Goal: Task Accomplishment & Management: Manage account settings

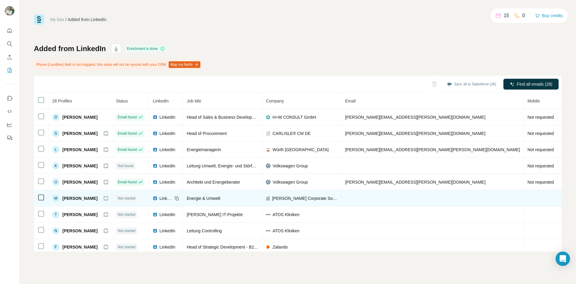
click at [97, 200] on div "M [PERSON_NAME]" at bounding box center [80, 197] width 56 height 7
click at [75, 199] on span "[PERSON_NAME]" at bounding box center [79, 198] width 35 height 6
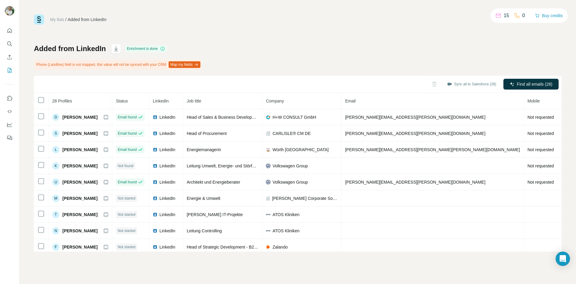
click at [306, 46] on div "Added from LinkedIn Enrichment is done Phone (Landline) field is not mapped, th…" at bounding box center [298, 147] width 528 height 207
click at [365, 25] on div "My lists / Added from LinkedIn 15 0 Buy credits Added from LinkedIn Enrichment …" at bounding box center [298, 132] width 528 height 237
drag, startPoint x: 315, startPoint y: 42, endPoint x: 323, endPoint y: 53, distance: 13.7
click at [316, 41] on div "My lists / Added from LinkedIn 15 0 Buy credits Added from LinkedIn Enrichment …" at bounding box center [298, 132] width 528 height 237
click at [11, 124] on icon "Dashboard" at bounding box center [9, 124] width 5 height 2
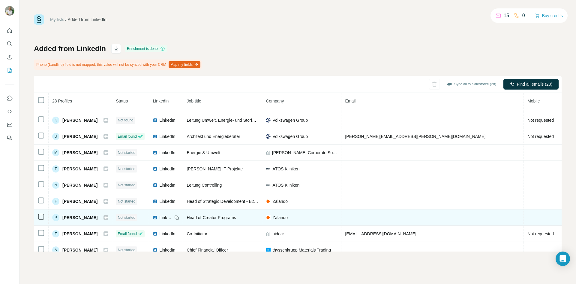
scroll to position [90, 0]
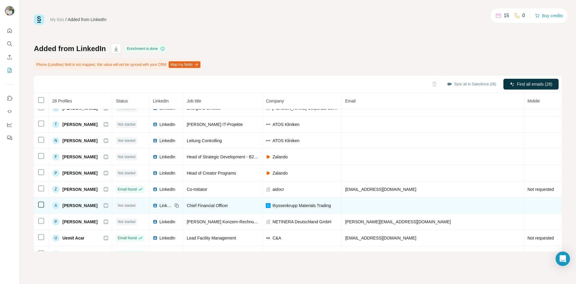
click at [135, 204] on span "Not started" at bounding box center [127, 205] width 18 height 5
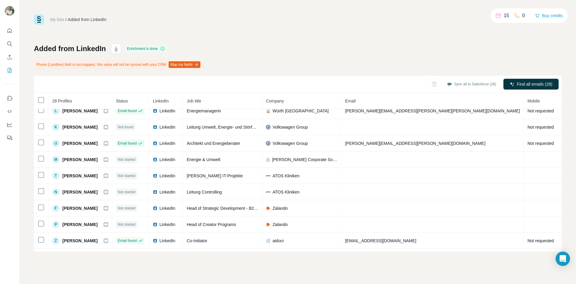
scroll to position [0, 0]
